Goal: Transaction & Acquisition: Purchase product/service

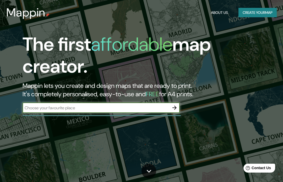
click at [127, 105] on input "text" at bounding box center [96, 108] width 147 height 6
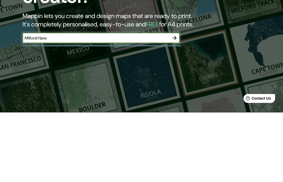
type input "Milford Haven"
click at [173, 105] on icon "button" at bounding box center [174, 108] width 6 height 6
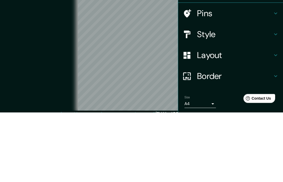
scroll to position [23, 0]
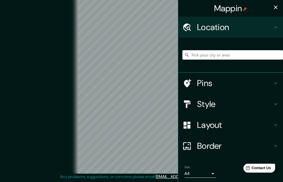
click at [238, 55] on input "Pick your city or area" at bounding box center [232, 54] width 100 height 9
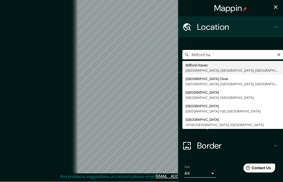
type input "[GEOGRAPHIC_DATA], [GEOGRAPHIC_DATA], [GEOGRAPHIC_DATA], [GEOGRAPHIC_DATA]"
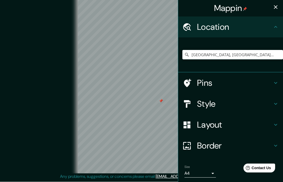
click at [240, 37] on div "Location" at bounding box center [230, 27] width 105 height 21
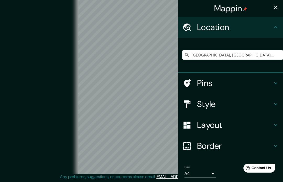
click at [230, 74] on div "Pins" at bounding box center [230, 83] width 105 height 21
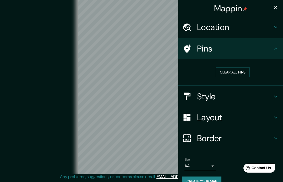
click at [251, 98] on h4 "Style" at bounding box center [234, 96] width 75 height 10
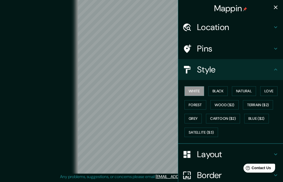
click at [218, 91] on button "Black" at bounding box center [218, 91] width 20 height 10
click at [227, 101] on button "Wood ($2)" at bounding box center [224, 105] width 28 height 10
click at [244, 91] on button "Natural" at bounding box center [244, 91] width 24 height 10
click at [229, 100] on button "Wood ($2)" at bounding box center [224, 105] width 28 height 10
click at [197, 119] on button "Grey" at bounding box center [192, 119] width 17 height 10
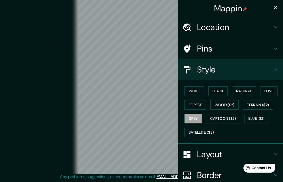
click at [197, 102] on button "Forest" at bounding box center [195, 105] width 22 height 10
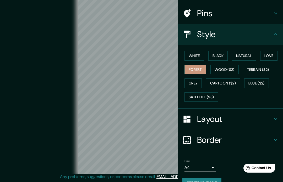
click at [226, 66] on button "Wood ($2)" at bounding box center [224, 70] width 28 height 10
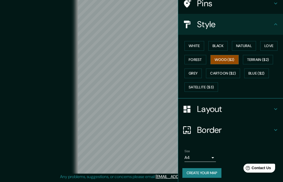
click at [228, 105] on h4 "Layout" at bounding box center [234, 109] width 75 height 10
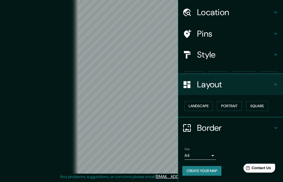
scroll to position [4, 0]
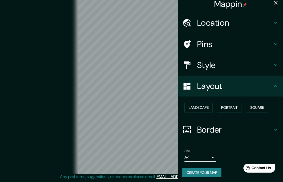
click at [228, 110] on button "Portrait" at bounding box center [229, 108] width 25 height 10
click at [218, 127] on h4 "Border" at bounding box center [234, 130] width 75 height 10
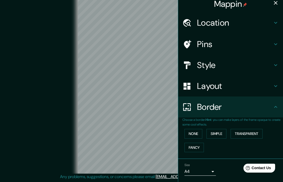
click at [219, 134] on button "Simple" at bounding box center [216, 134] width 20 height 10
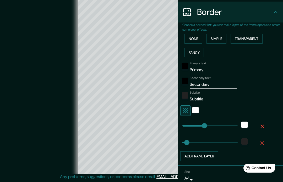
scroll to position [100, 0]
click at [221, 68] on input "Primary" at bounding box center [212, 69] width 47 height 8
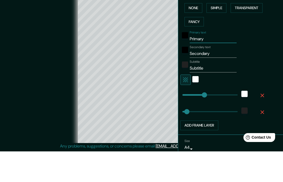
click at [217, 65] on input "Primary" at bounding box center [212, 69] width 47 height 8
type input "M"
type input "195"
type input "39"
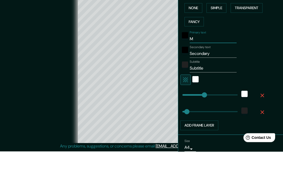
type input "Mi"
type input "195"
type input "39"
type input "Mil"
type input "195"
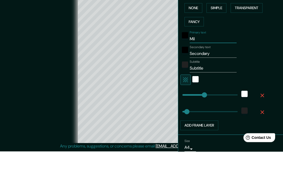
type input "39"
type input "Milf"
type input "195"
type input "39"
type input "Milfo"
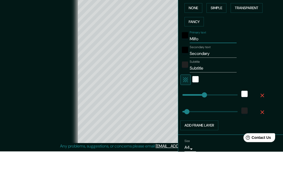
type input "195"
type input "39"
type input "Milfor"
type input "195"
type input "39"
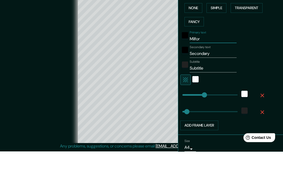
type input "Milford"
type input "195"
type input "39"
type input "Milford"
type input "195"
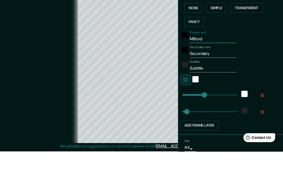
type input "39"
type input "Milford H"
type input "195"
type input "39"
type input "Milford Ha"
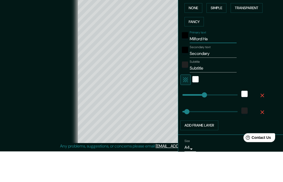
type input "195"
type input "39"
type input "Milford Hav"
type input "195"
type input "39"
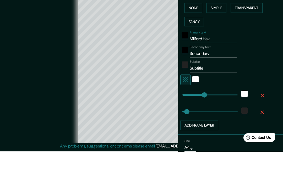
type input "Milford Have"
type input "195"
type input "39"
type input "Milford Haven"
type input "195"
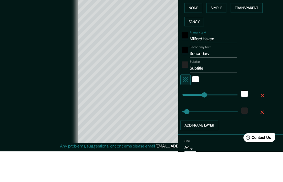
type input "39"
type input "Milford Haven"
click at [221, 80] on input "Secondary" at bounding box center [212, 84] width 47 height 8
click at [219, 80] on input "Secondary" at bounding box center [212, 84] width 47 height 8
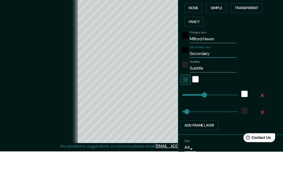
type input "P"
type input "195"
type input "39"
type input "Pe"
type input "195"
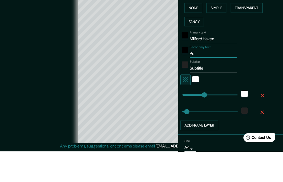
type input "39"
type input "Pem"
type input "195"
type input "39"
type input "Pemb"
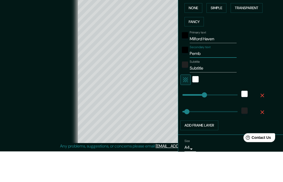
type input "195"
type input "39"
type input "Pembr"
type input "195"
type input "39"
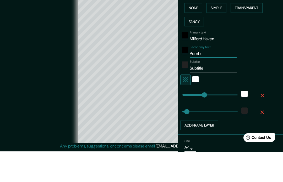
type input "Pembro"
type input "195"
type input "39"
type input "Pembrok"
type input "195"
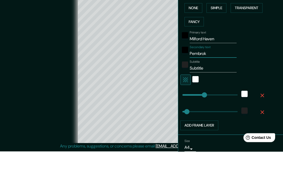
type input "39"
type input "Pembroke"
type input "195"
type input "39"
type input "Pembrokes"
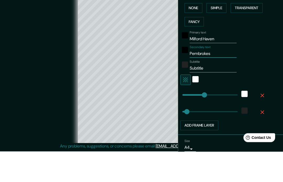
type input "195"
type input "39"
type input "Pembrokesh"
type input "195"
type input "39"
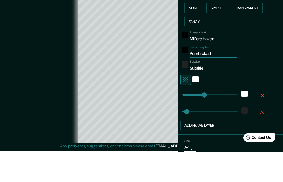
type input "Pembrokeshi"
type input "195"
type input "39"
type input "Pembrokeshir"
type input "195"
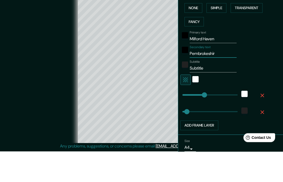
type input "39"
type input "[GEOGRAPHIC_DATA]"
type input "195"
type input "39"
type input "[GEOGRAPHIC_DATA]"
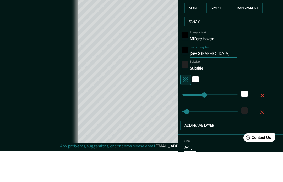
click at [217, 95] on input "Subtitle" at bounding box center [212, 99] width 47 height 8
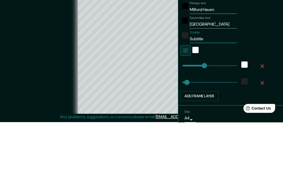
type input "W"
type input "195"
type input "39"
type input "Wa"
type input "195"
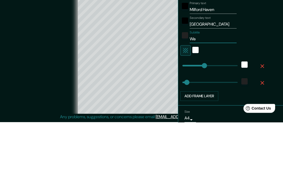
type input "39"
type input "Wal"
type input "195"
type input "39"
type input "Wale"
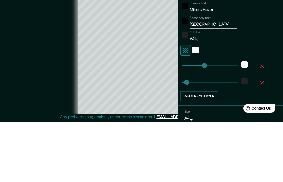
type input "195"
type input "39"
type input "[GEOGRAPHIC_DATA]"
type input "195"
type input "39"
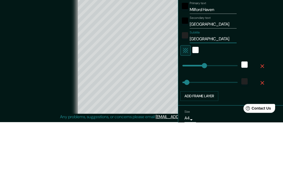
type input "[GEOGRAPHIC_DATA]"
click at [262, 59] on div "Primary text [GEOGRAPHIC_DATA] text [GEOGRAPHIC_DATA] Subtitle [GEOGRAPHIC_DATA…" at bounding box center [224, 110] width 84 height 102
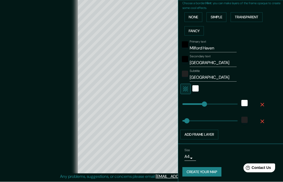
scroll to position [121, 0]
click at [211, 168] on button "Create your map" at bounding box center [201, 173] width 39 height 10
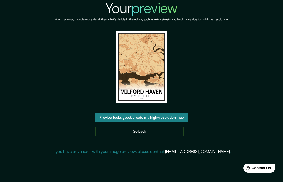
click at [282, 18] on div "Your preview Your map may include more detail than what's visible in the editor…" at bounding box center [141, 79] width 283 height 159
click at [180, 122] on button "Preview looks good, create my high-resolution map" at bounding box center [141, 118] width 92 height 10
